Goal: Obtain resource: Download file/media

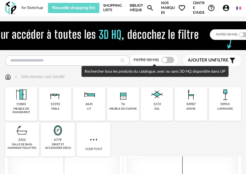
click at [172, 58] on span at bounding box center [167, 60] width 13 height 6
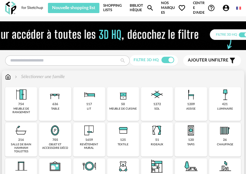
click at [191, 99] on img at bounding box center [190, 94] width 15 height 15
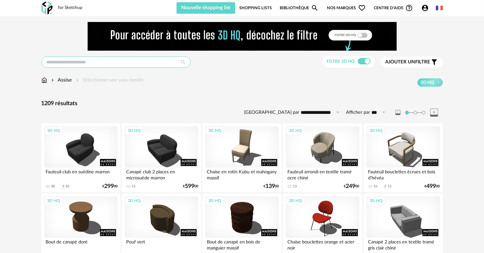
click at [141, 61] on input "text" at bounding box center [115, 61] width 149 height 11
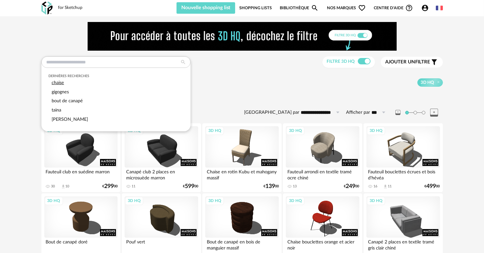
click at [78, 84] on div "chaise" at bounding box center [115, 82] width 135 height 9
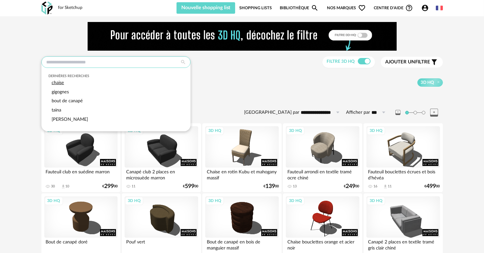
type input "******"
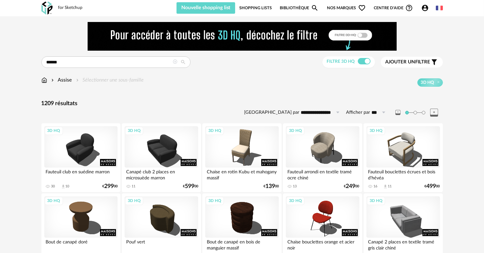
click at [185, 63] on icon at bounding box center [183, 62] width 11 height 6
type input "**********"
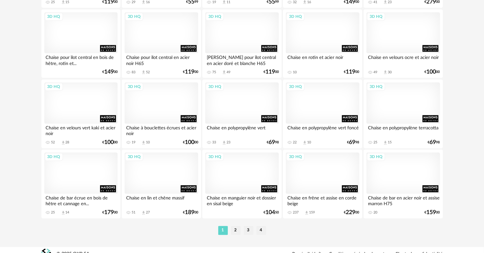
scroll to position [1316, 0]
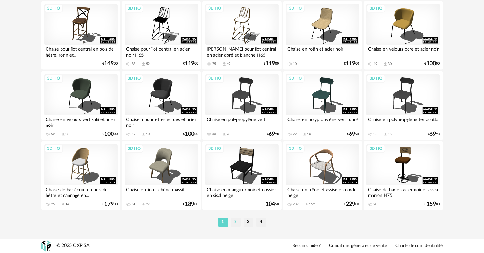
click at [236, 174] on li "2" at bounding box center [236, 222] width 10 height 9
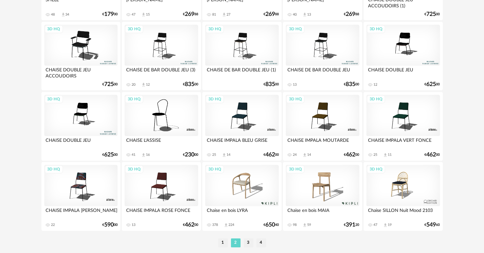
scroll to position [1316, 0]
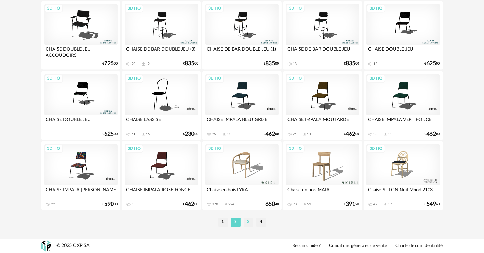
click at [245, 174] on li "3" at bounding box center [249, 222] width 10 height 9
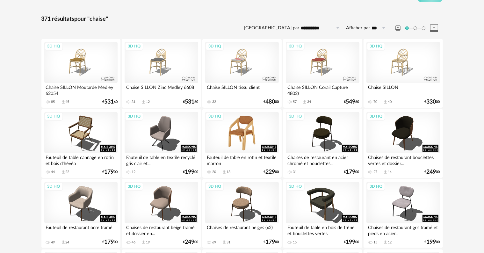
scroll to position [96, 0]
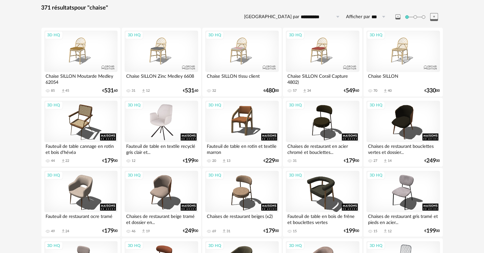
click at [174, 126] on div "3D HQ" at bounding box center [161, 121] width 73 height 41
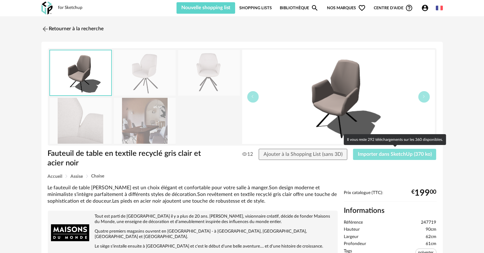
click at [245, 154] on span "Importer dans SketchUp (370 ko)" at bounding box center [395, 154] width 74 height 5
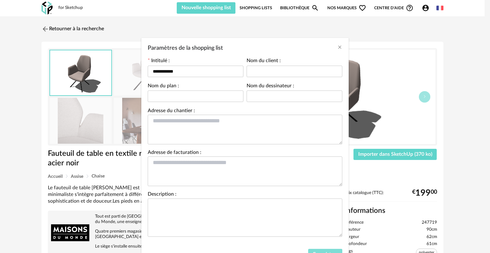
click at [245, 174] on button "Enregistrer" at bounding box center [325, 254] width 34 height 11
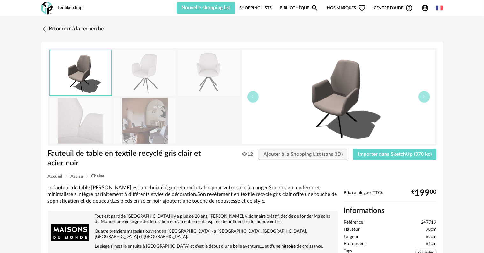
click at [245, 9] on link "Shopping Lists" at bounding box center [256, 7] width 33 height 11
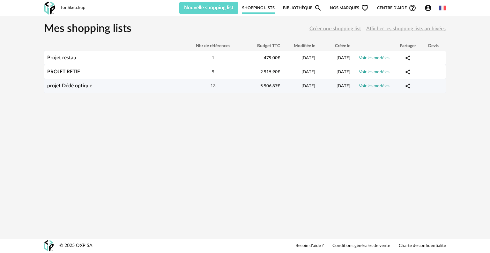
click at [154, 88] on div "projet Dédé optique" at bounding box center [114, 86] width 140 height 6
drag, startPoint x: 182, startPoint y: 89, endPoint x: 411, endPoint y: 85, distance: 228.4
click at [245, 85] on div "Share Variant icon" at bounding box center [408, 86] width 26 height 6
click at [245, 85] on icon "Share Variant icon" at bounding box center [407, 86] width 4 height 5
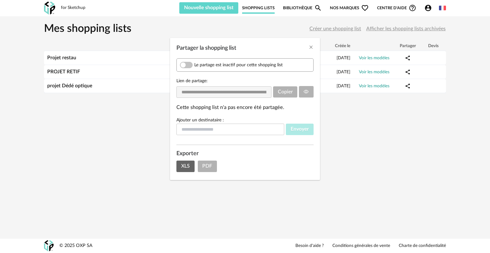
click at [144, 85] on div "**********" at bounding box center [245, 126] width 490 height 253
click at [131, 112] on div "**********" at bounding box center [245, 126] width 490 height 253
click at [148, 174] on div "**********" at bounding box center [245, 126] width 490 height 253
click at [245, 48] on icon "Close" at bounding box center [310, 47] width 5 height 5
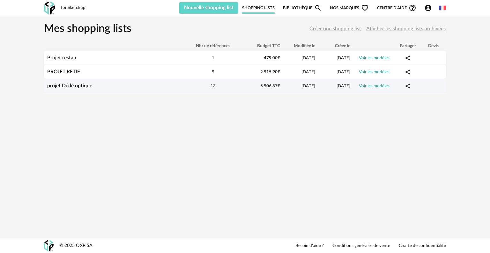
click at [245, 83] on div "Voir les modèles" at bounding box center [373, 86] width 41 height 6
click at [245, 87] on link "Voir les modèles" at bounding box center [374, 86] width 31 height 4
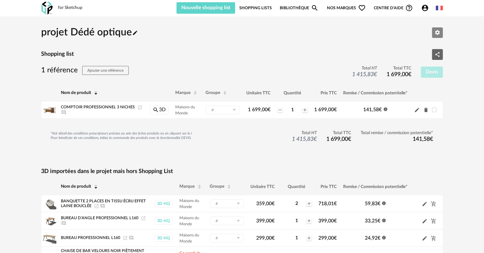
click at [245, 30] on icon "Editer les paramètres" at bounding box center [438, 33] width 6 height 6
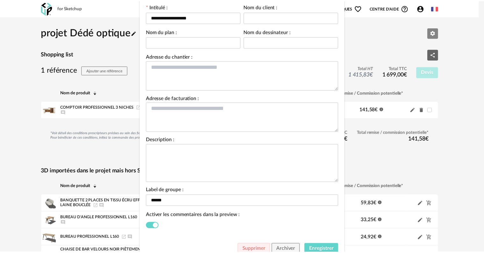
scroll to position [76, 0]
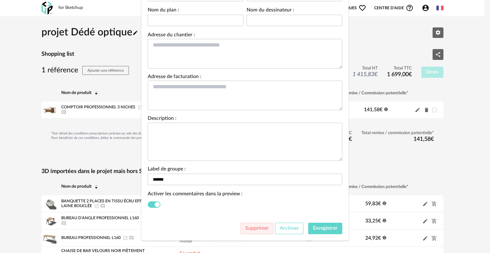
click at [245, 174] on span "Archiver" at bounding box center [289, 228] width 19 height 5
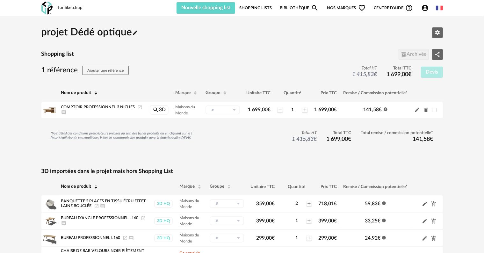
click at [245, 6] on link "Bibliothèque Magnify icon" at bounding box center [299, 7] width 39 height 11
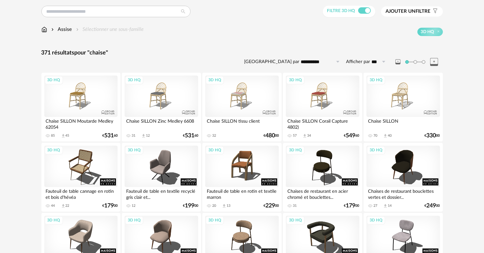
scroll to position [96, 0]
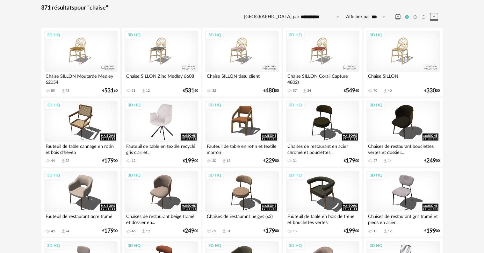
click at [173, 114] on div "3D HQ" at bounding box center [161, 121] width 73 height 41
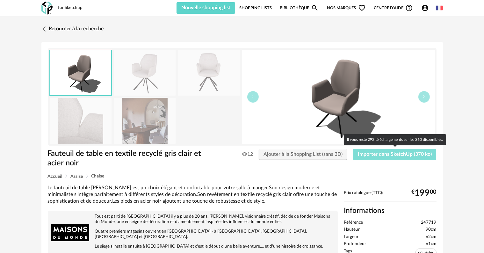
click at [245, 157] on button "Importer dans SketchUp (370 ko)" at bounding box center [395, 154] width 84 height 11
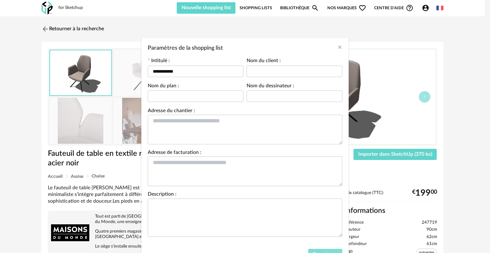
click at [245, 174] on span "Enregistrer" at bounding box center [325, 254] width 25 height 5
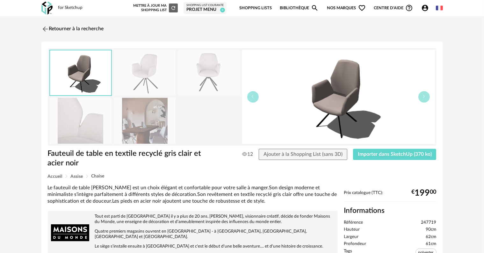
click at [230, 138] on div at bounding box center [144, 97] width 191 height 94
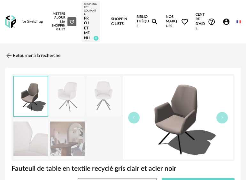
scroll to position [128, 0]
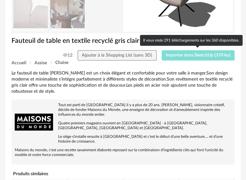
click at [201, 55] on span "Importer dans SketchUp (370 ko)" at bounding box center [198, 55] width 64 height 4
